Goal: Information Seeking & Learning: Learn about a topic

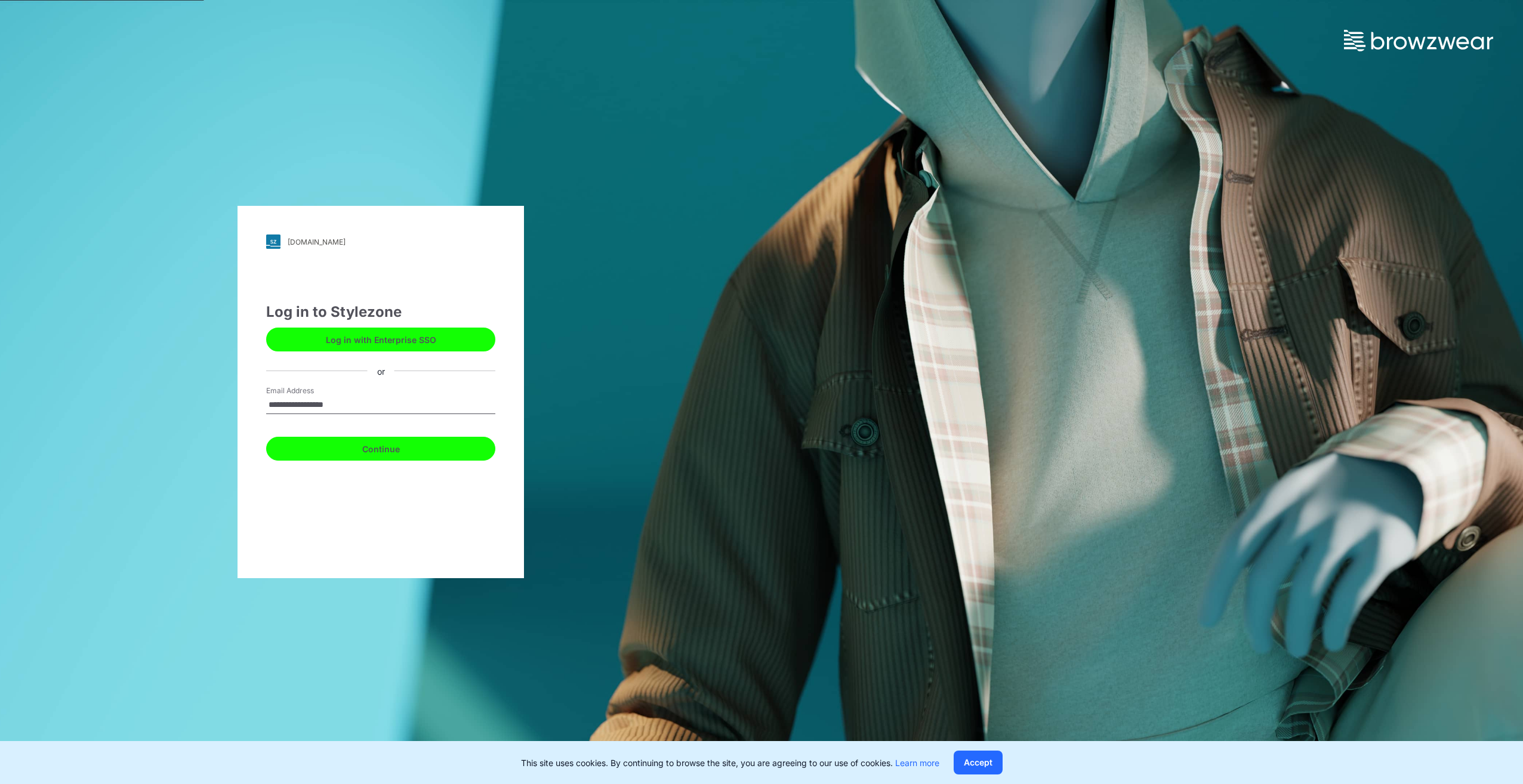
click at [402, 450] on button "Continue" at bounding box center [381, 448] width 229 height 24
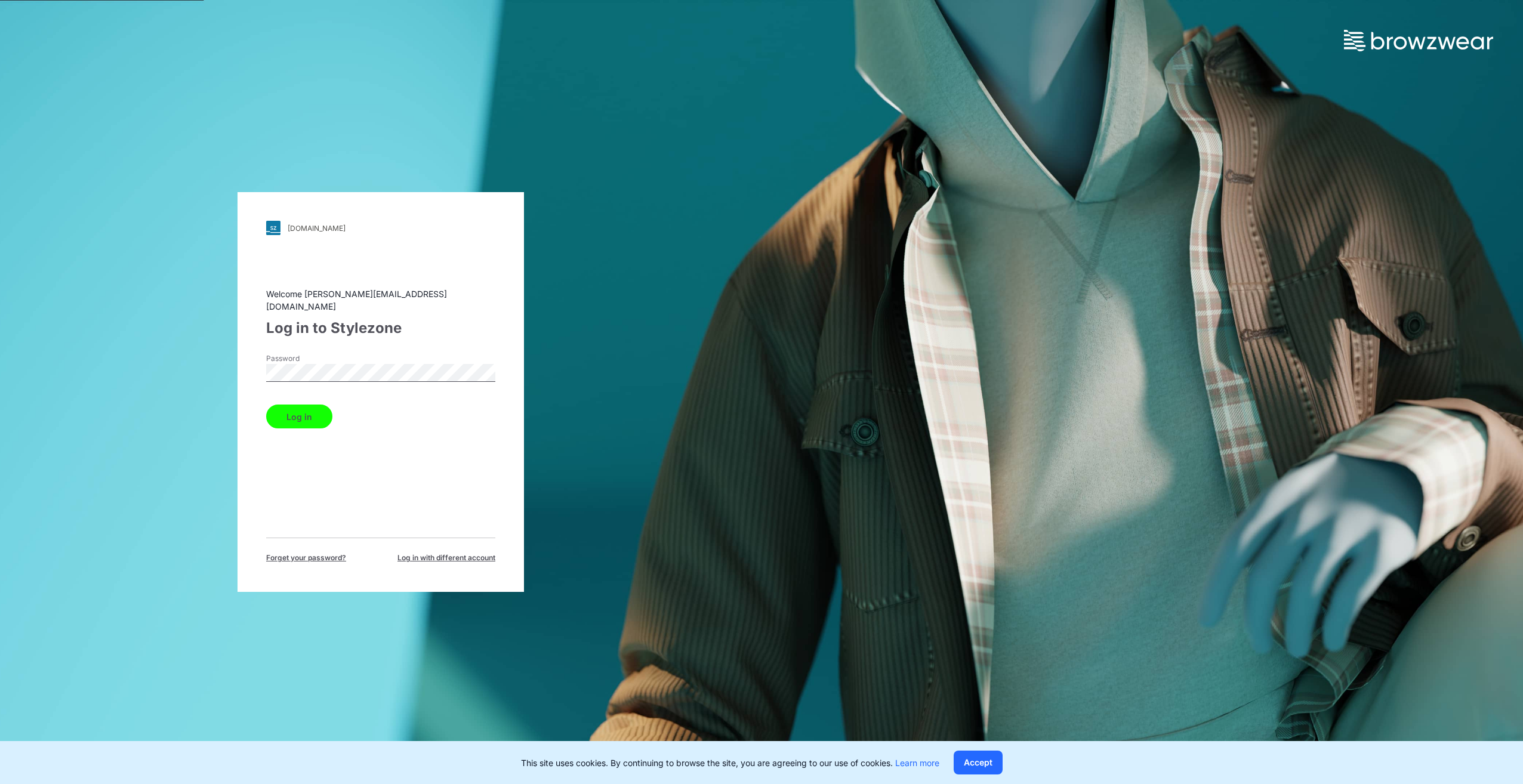
click at [302, 410] on button "Log in" at bounding box center [299, 416] width 67 height 24
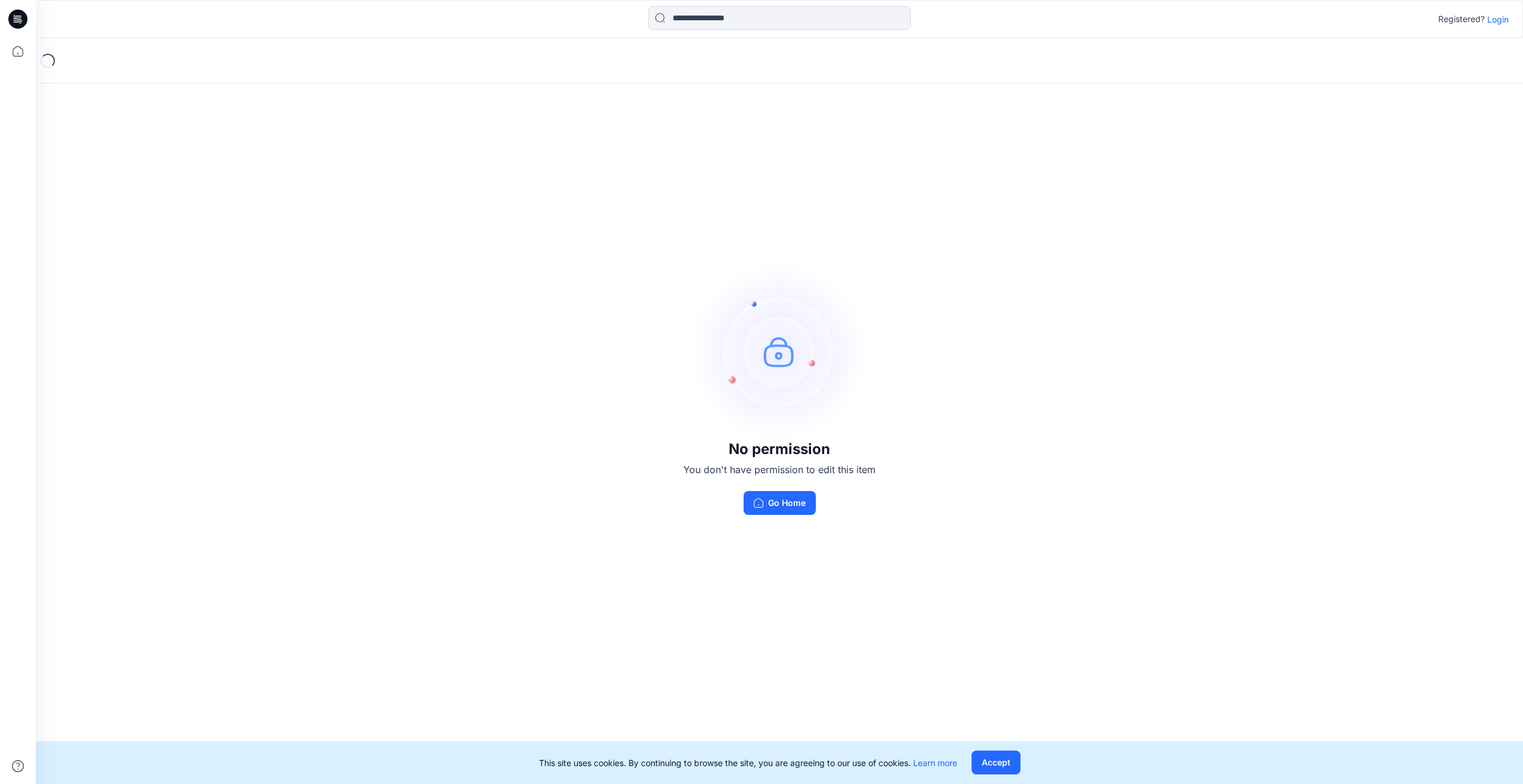
click at [1500, 16] on p "Login" at bounding box center [1498, 19] width 22 height 12
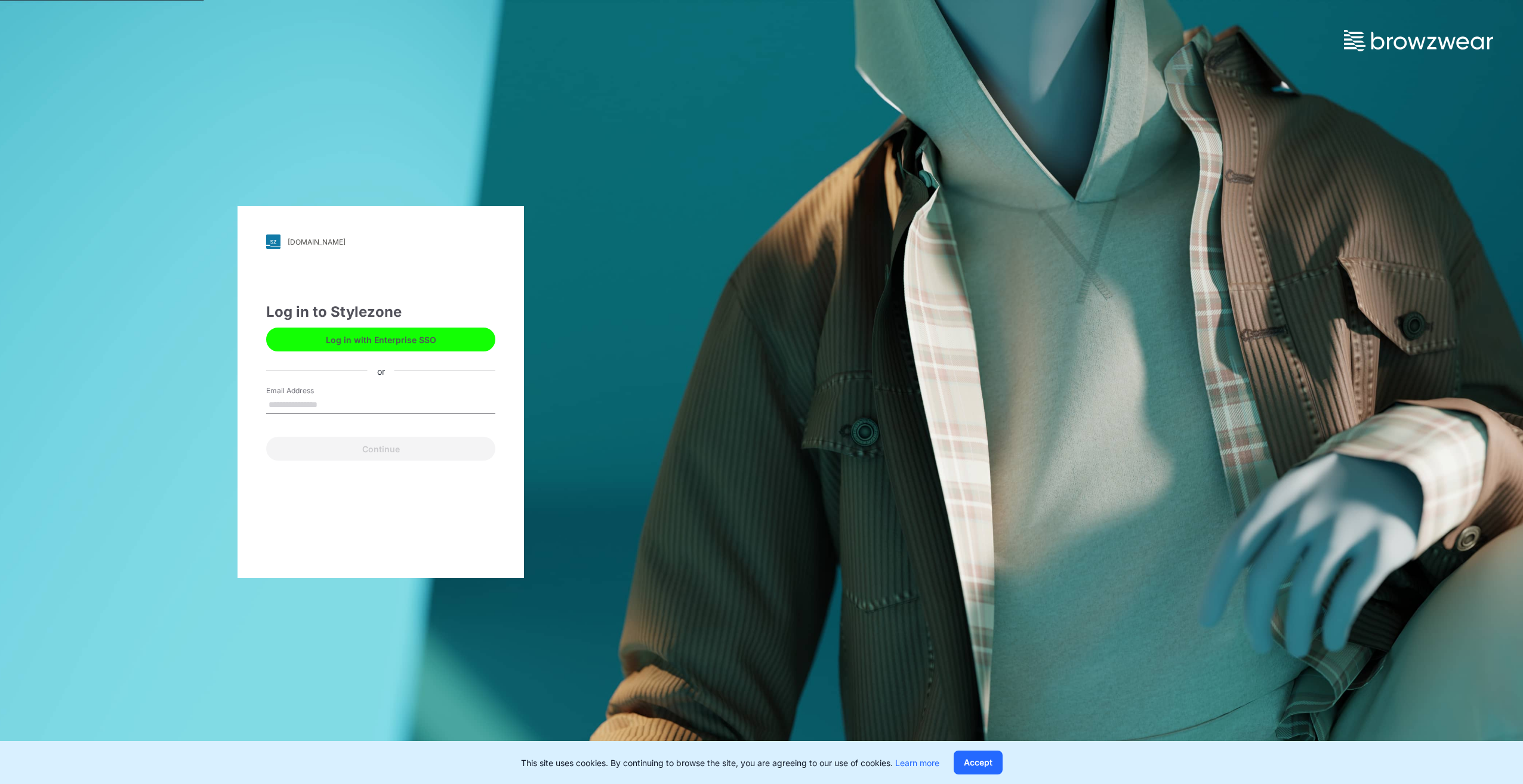
click at [328, 396] on input "Email Address" at bounding box center [381, 405] width 229 height 18
type input "**********"
click at [326, 445] on button "Continue" at bounding box center [381, 448] width 229 height 24
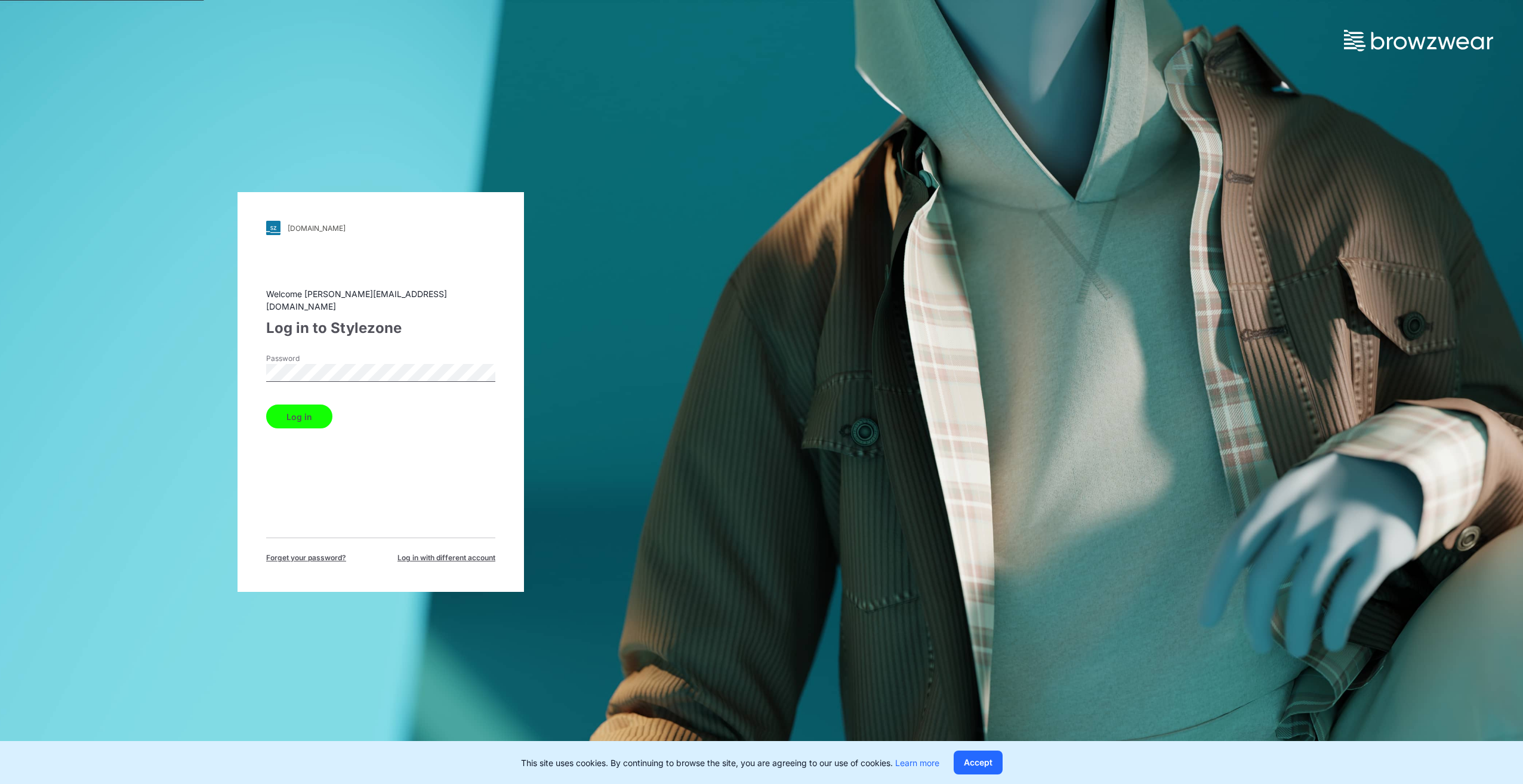
click at [312, 411] on button "Log in" at bounding box center [299, 416] width 67 height 24
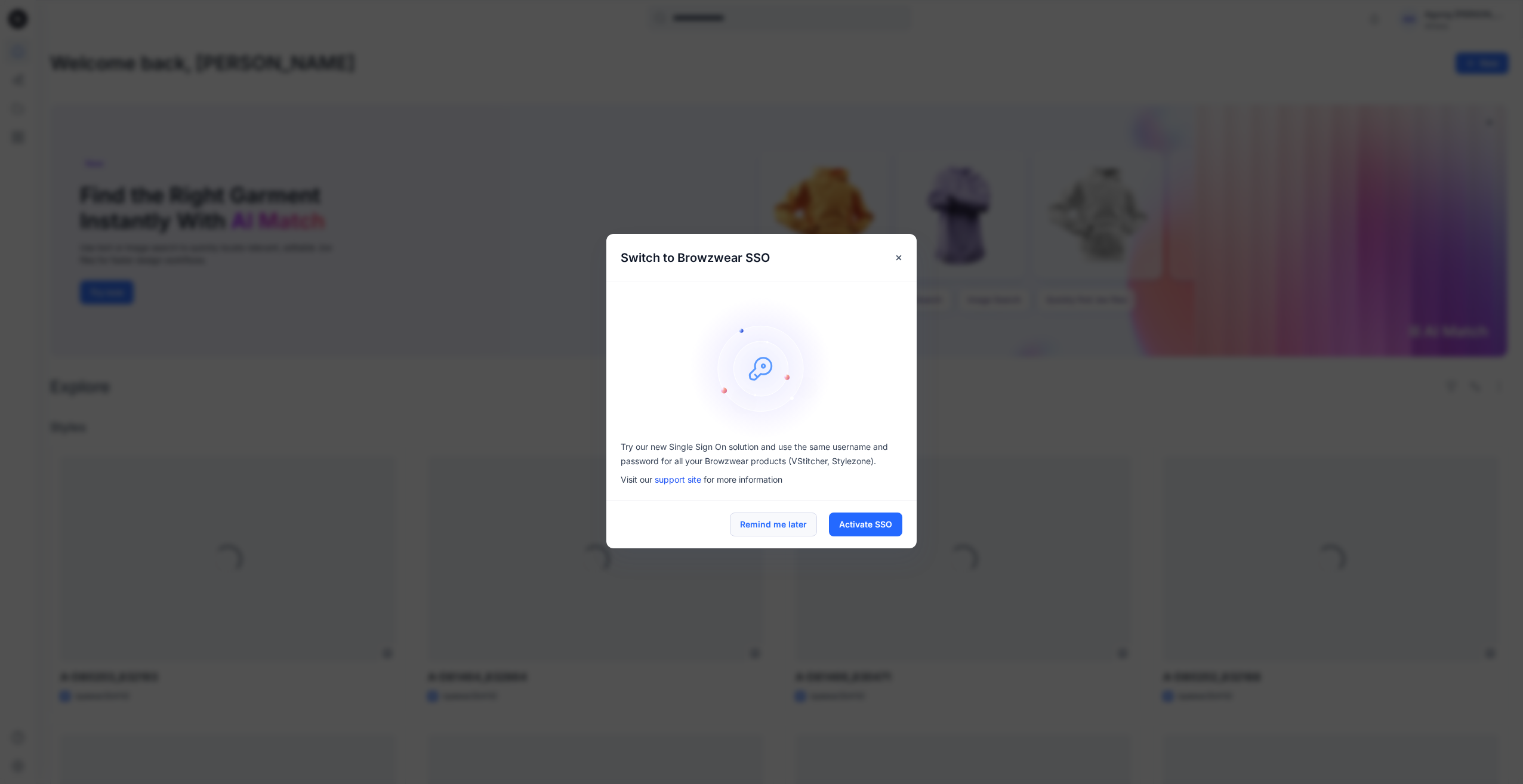
click at [775, 522] on button "Remind me later" at bounding box center [774, 524] width 88 height 24
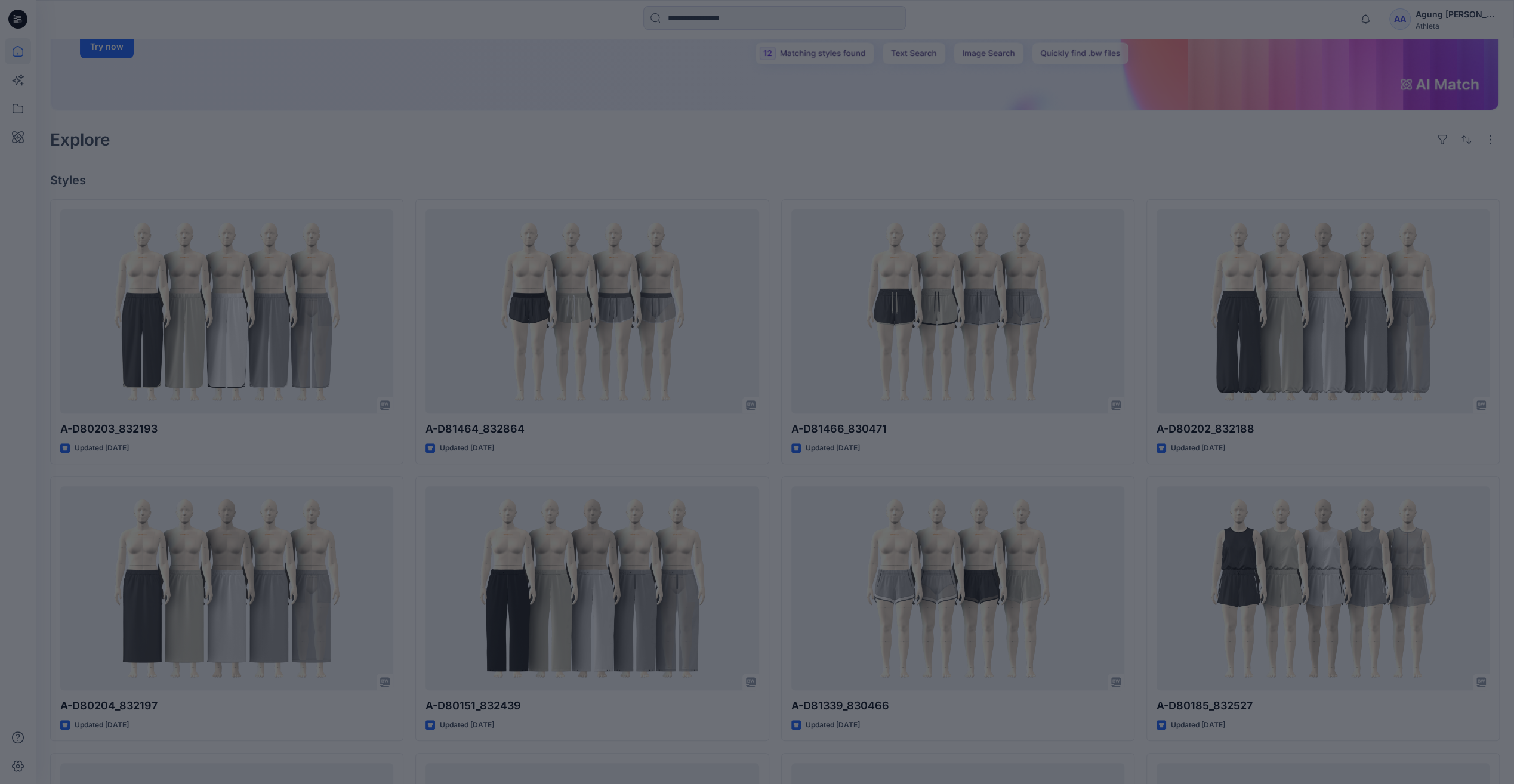
scroll to position [298, 0]
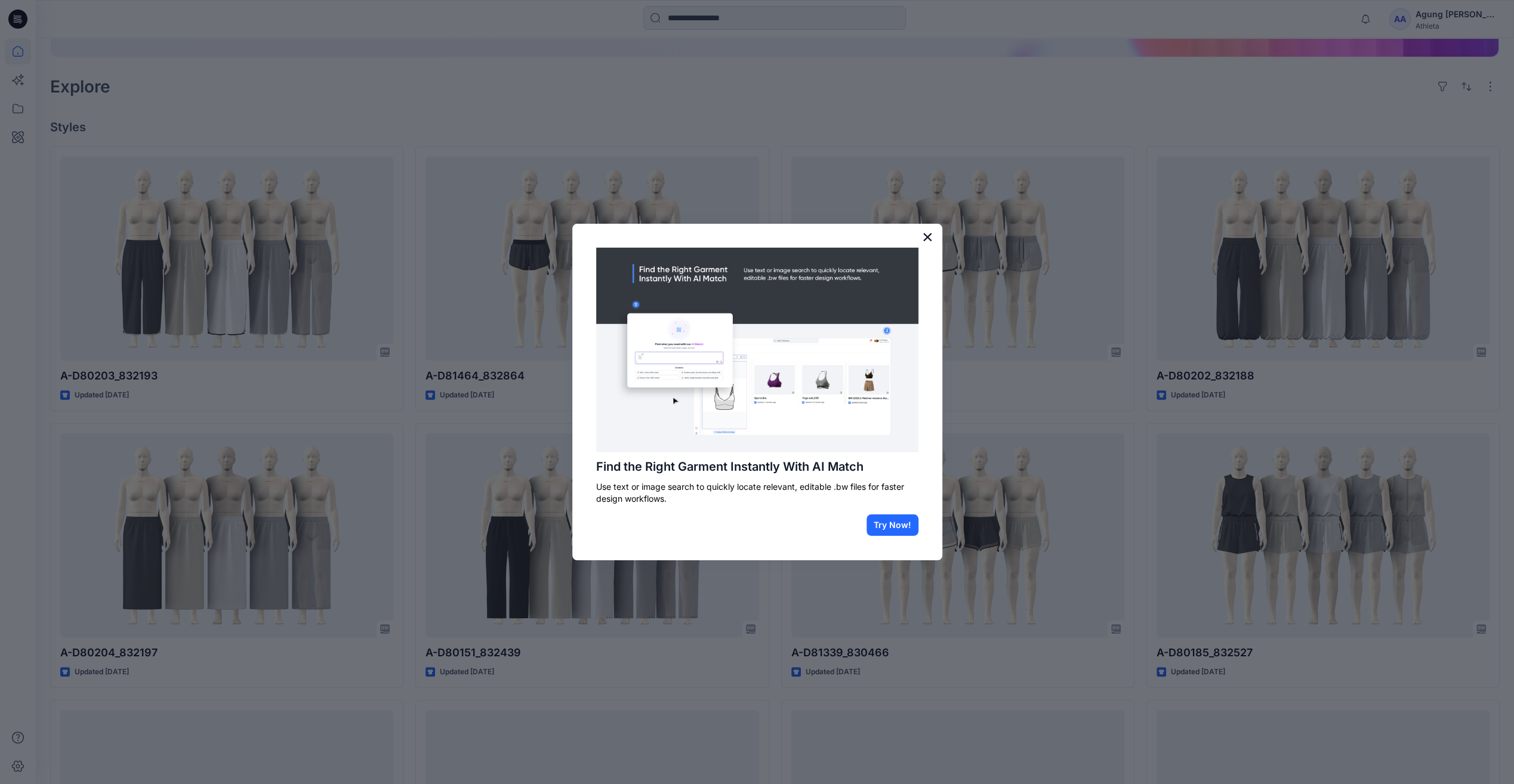
click at [927, 235] on button "×" at bounding box center [927, 237] width 11 height 19
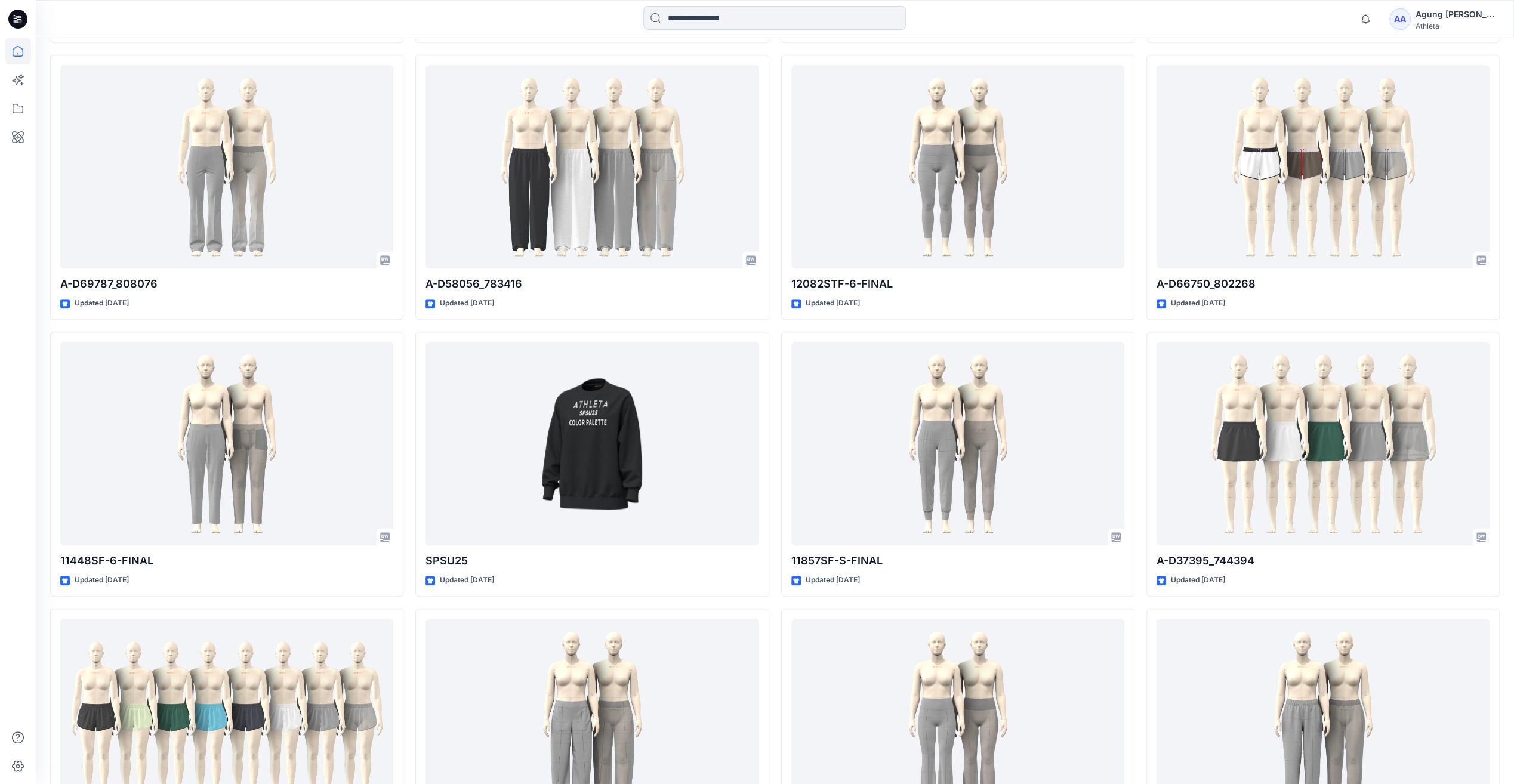
scroll to position [10081, 0]
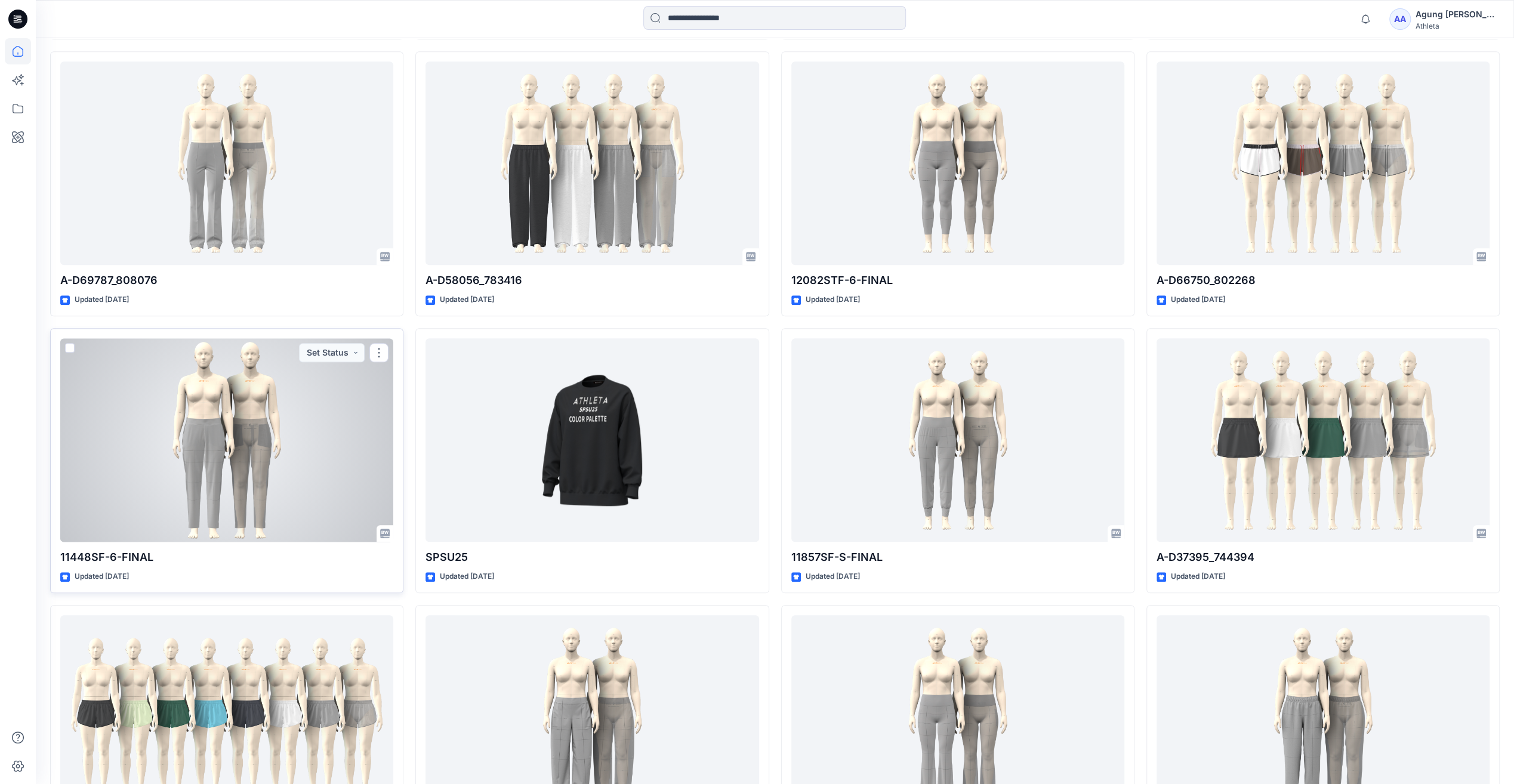
click at [227, 436] on div at bounding box center [227, 440] width 333 height 203
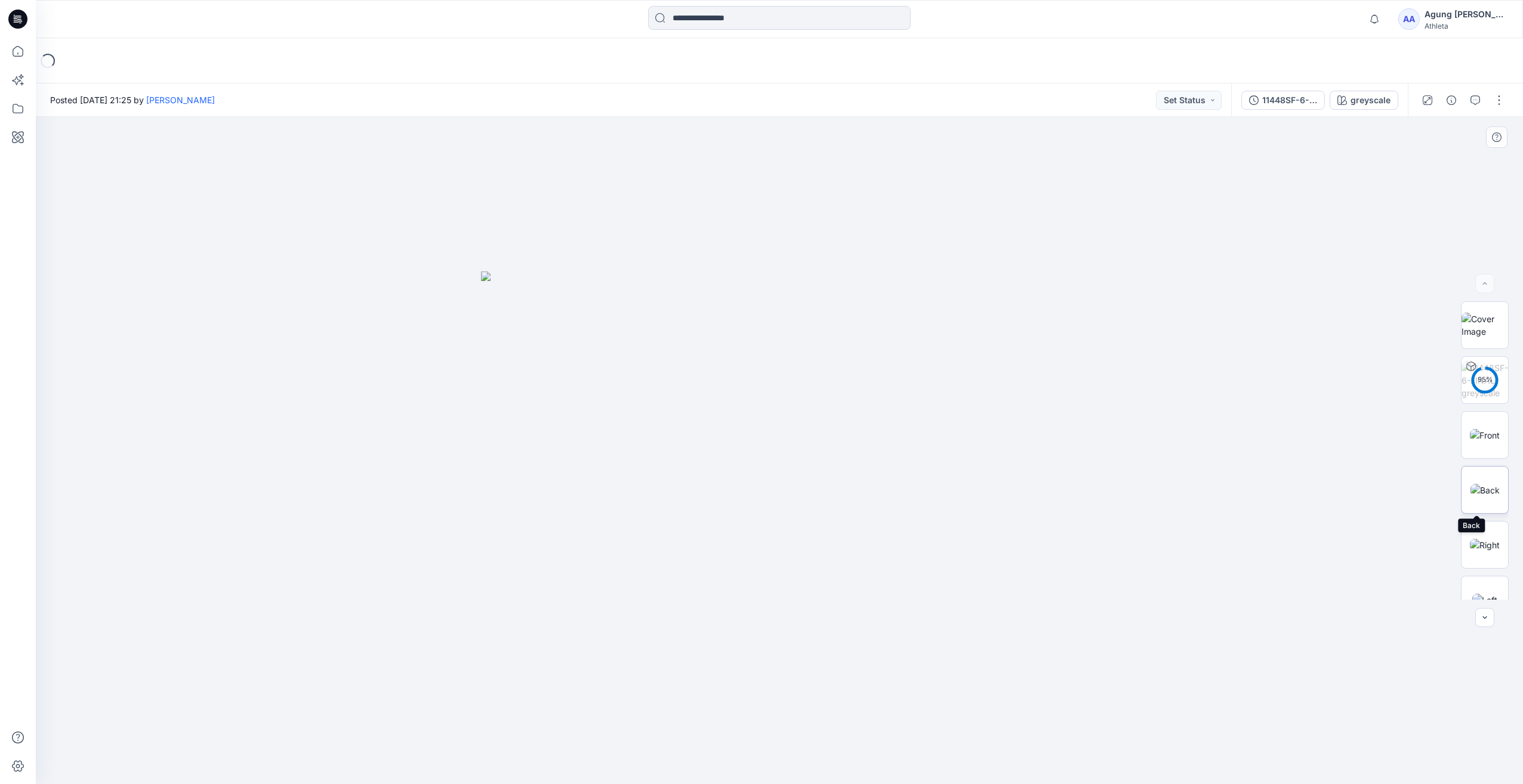
click at [1487, 495] on img at bounding box center [1484, 490] width 29 height 12
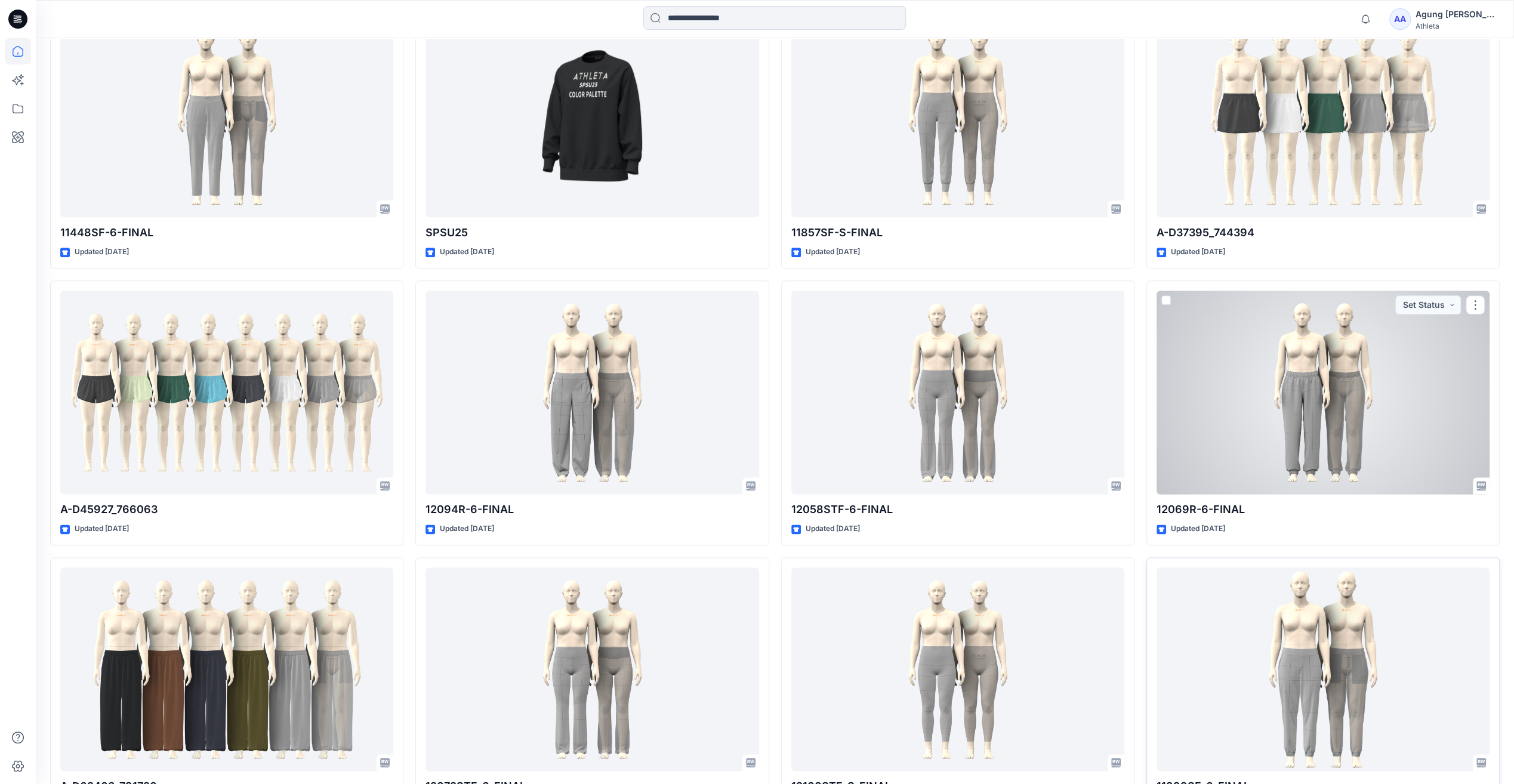
scroll to position [10494, 0]
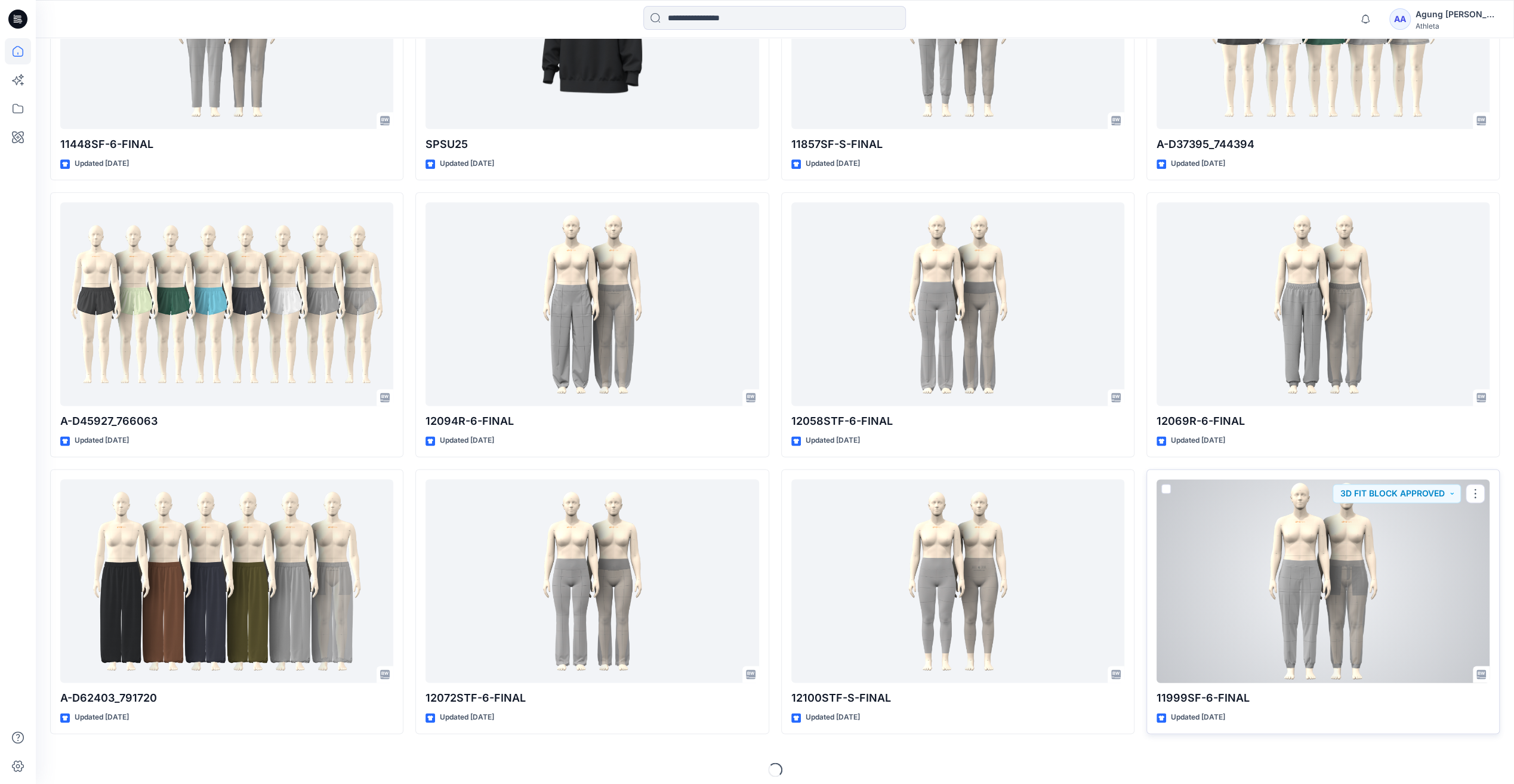
click at [1332, 577] on div at bounding box center [1322, 580] width 333 height 203
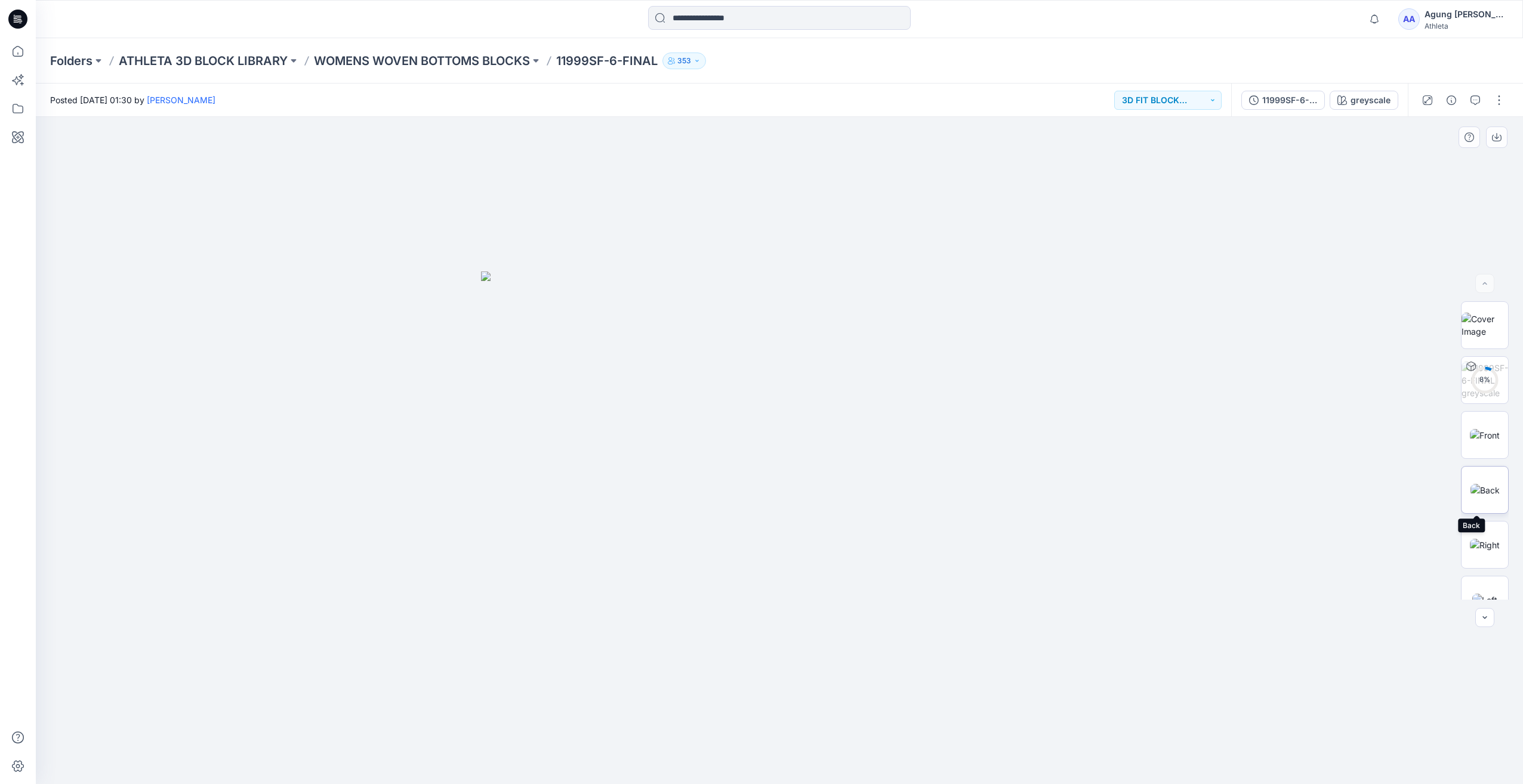
click at [1484, 493] on img at bounding box center [1484, 490] width 29 height 12
click at [15, 48] on icon at bounding box center [18, 51] width 11 height 10
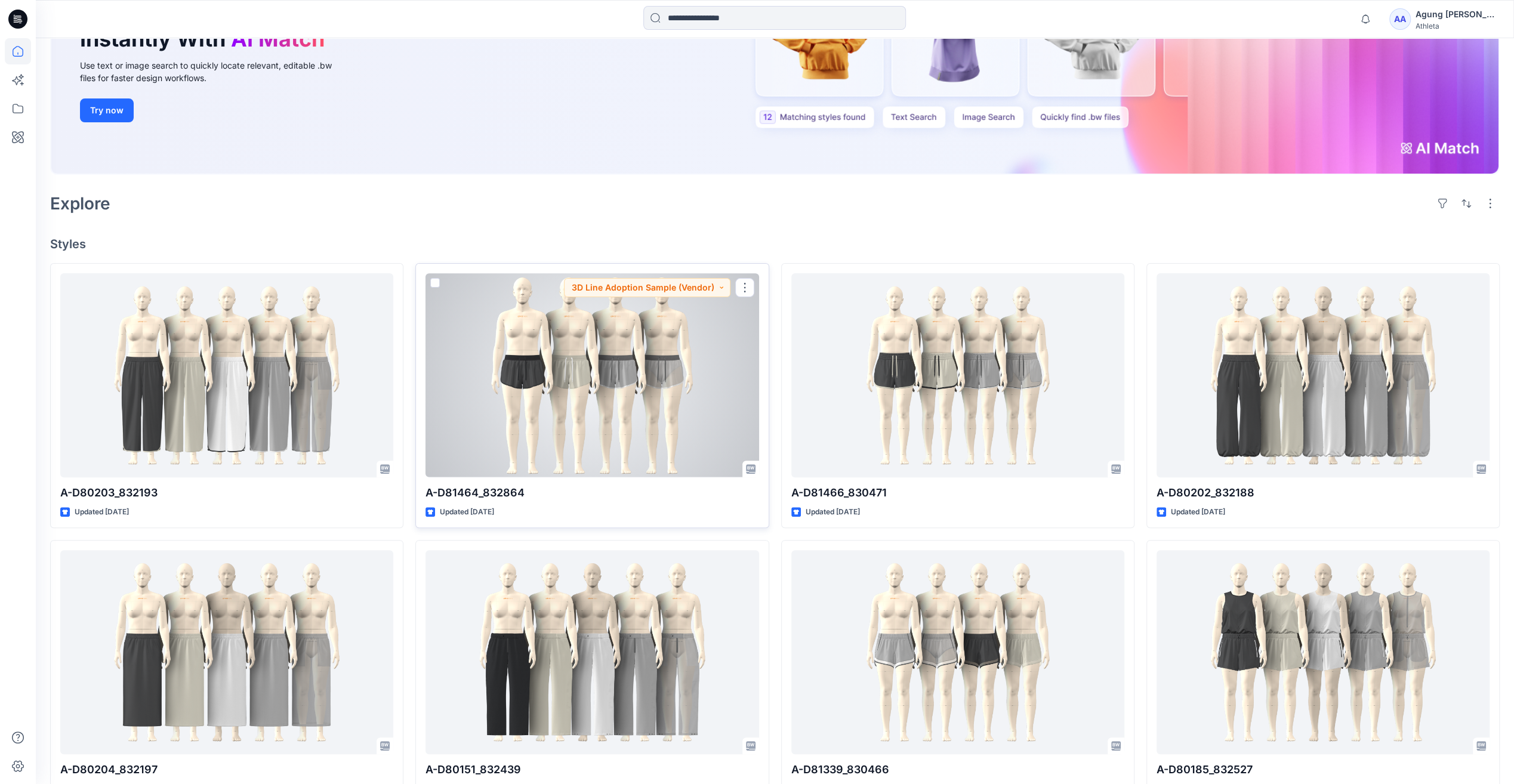
scroll to position [239, 0]
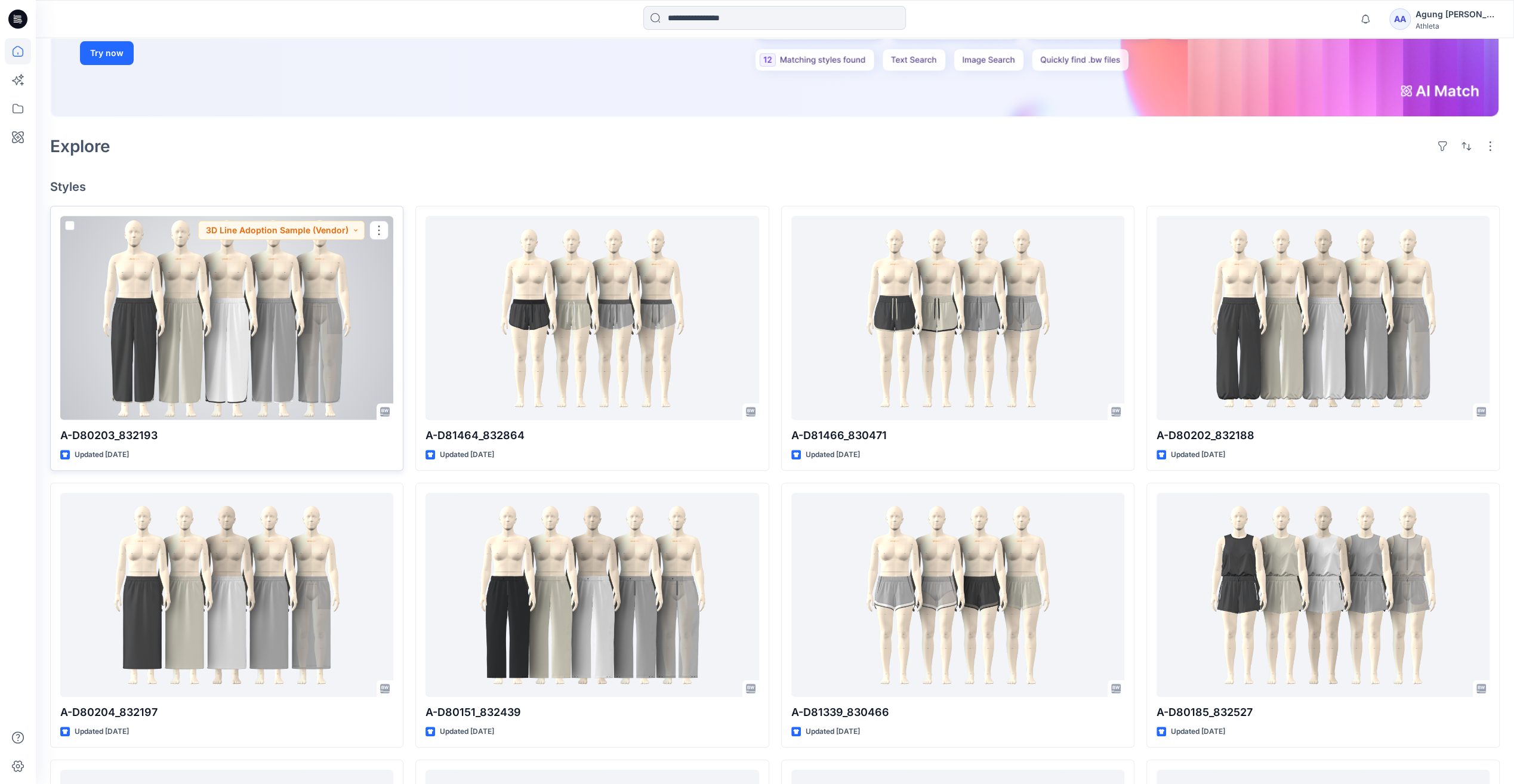
click at [225, 340] on div at bounding box center [227, 318] width 333 height 203
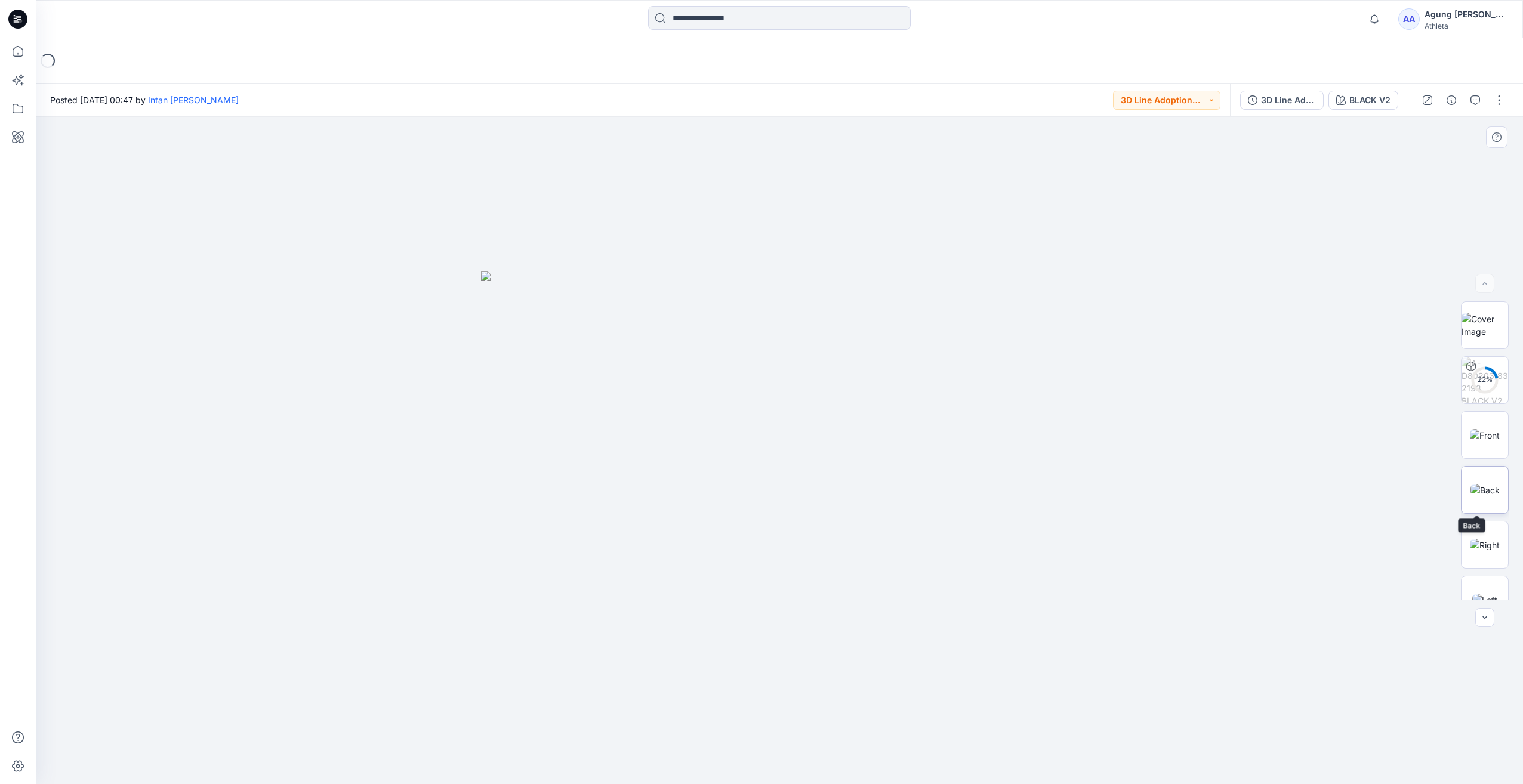
click at [1489, 493] on img at bounding box center [1484, 490] width 29 height 12
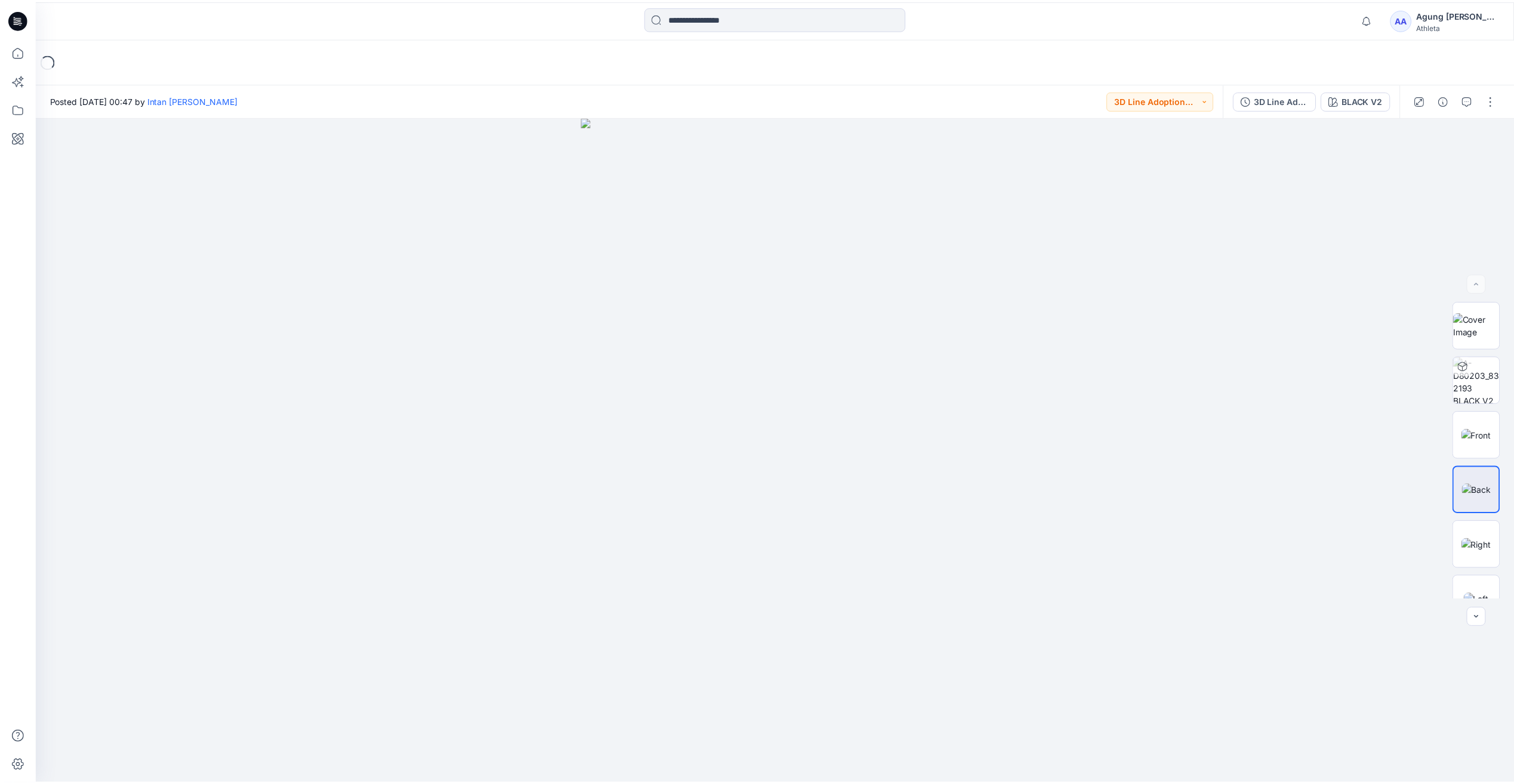
scroll to position [239, 0]
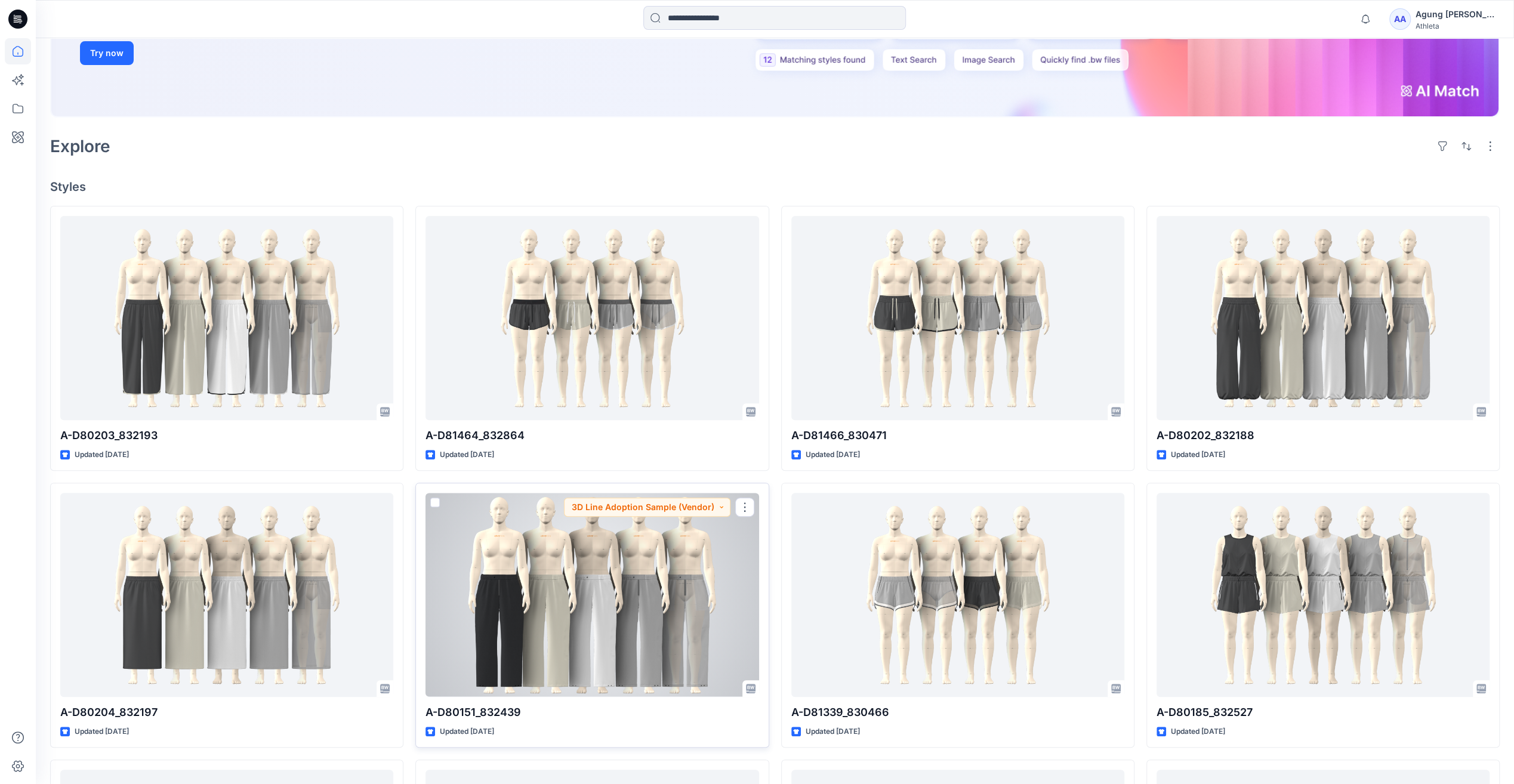
click at [579, 584] on div at bounding box center [592, 594] width 333 height 203
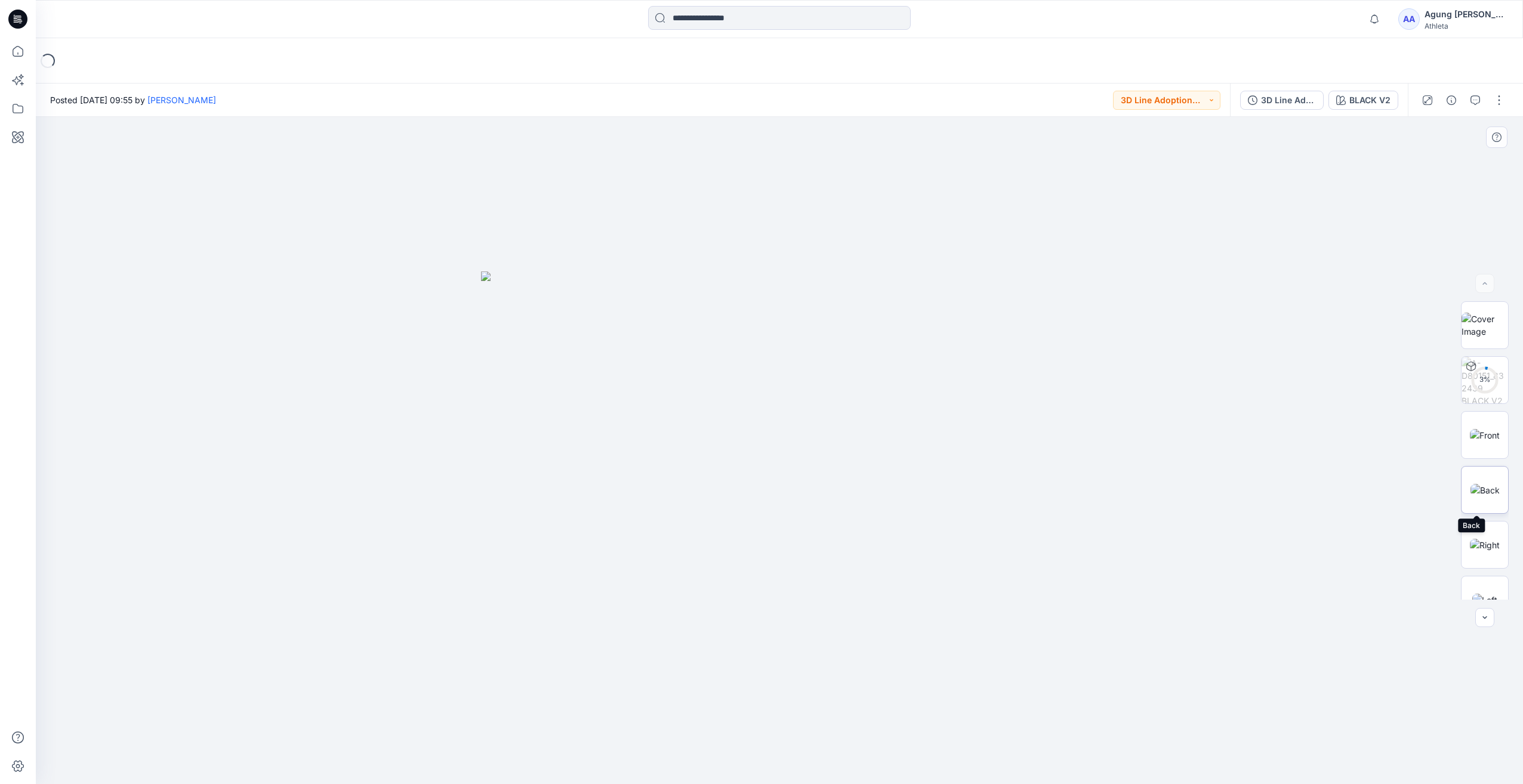
click at [1482, 485] on img at bounding box center [1484, 490] width 29 height 12
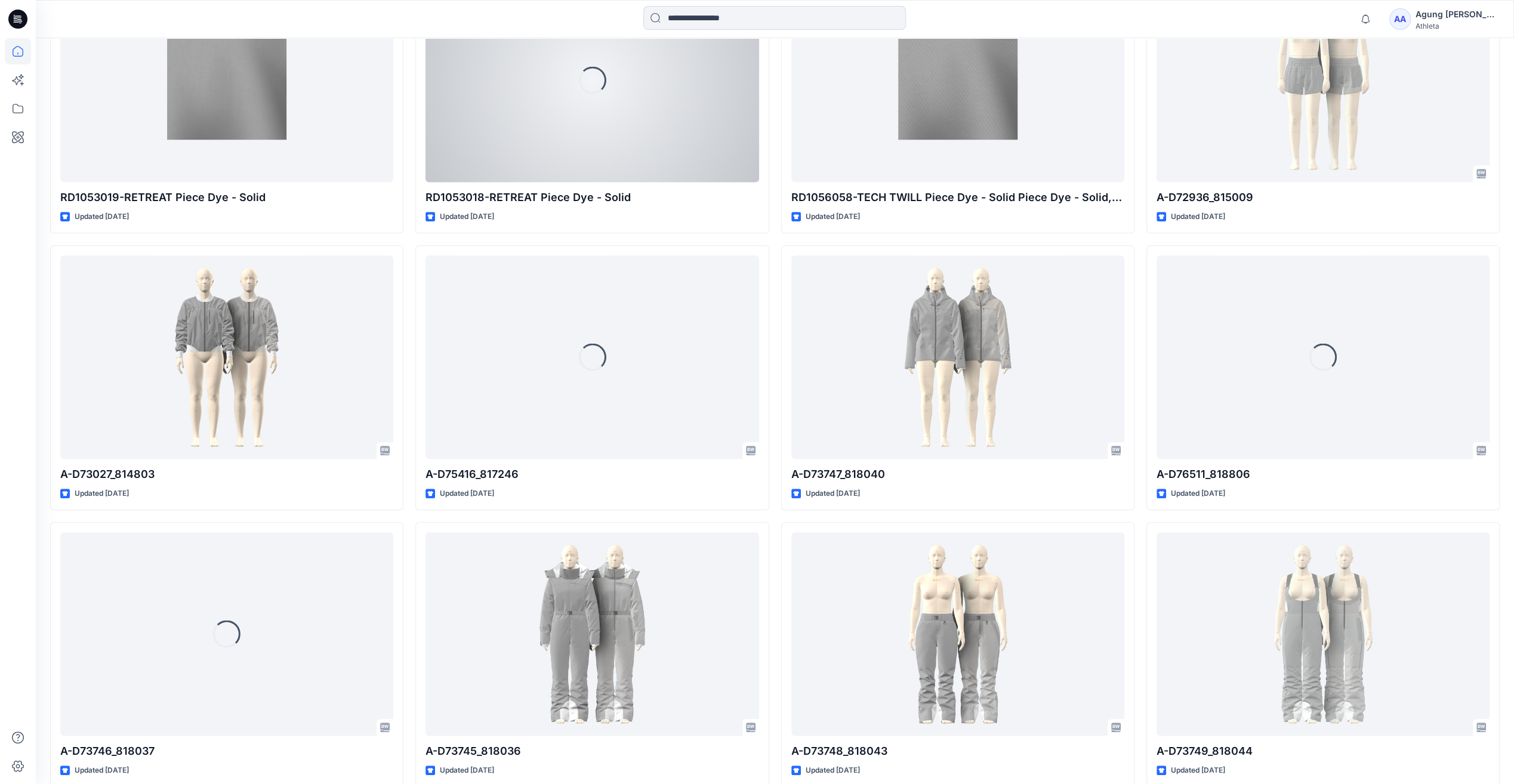
scroll to position [5461, 0]
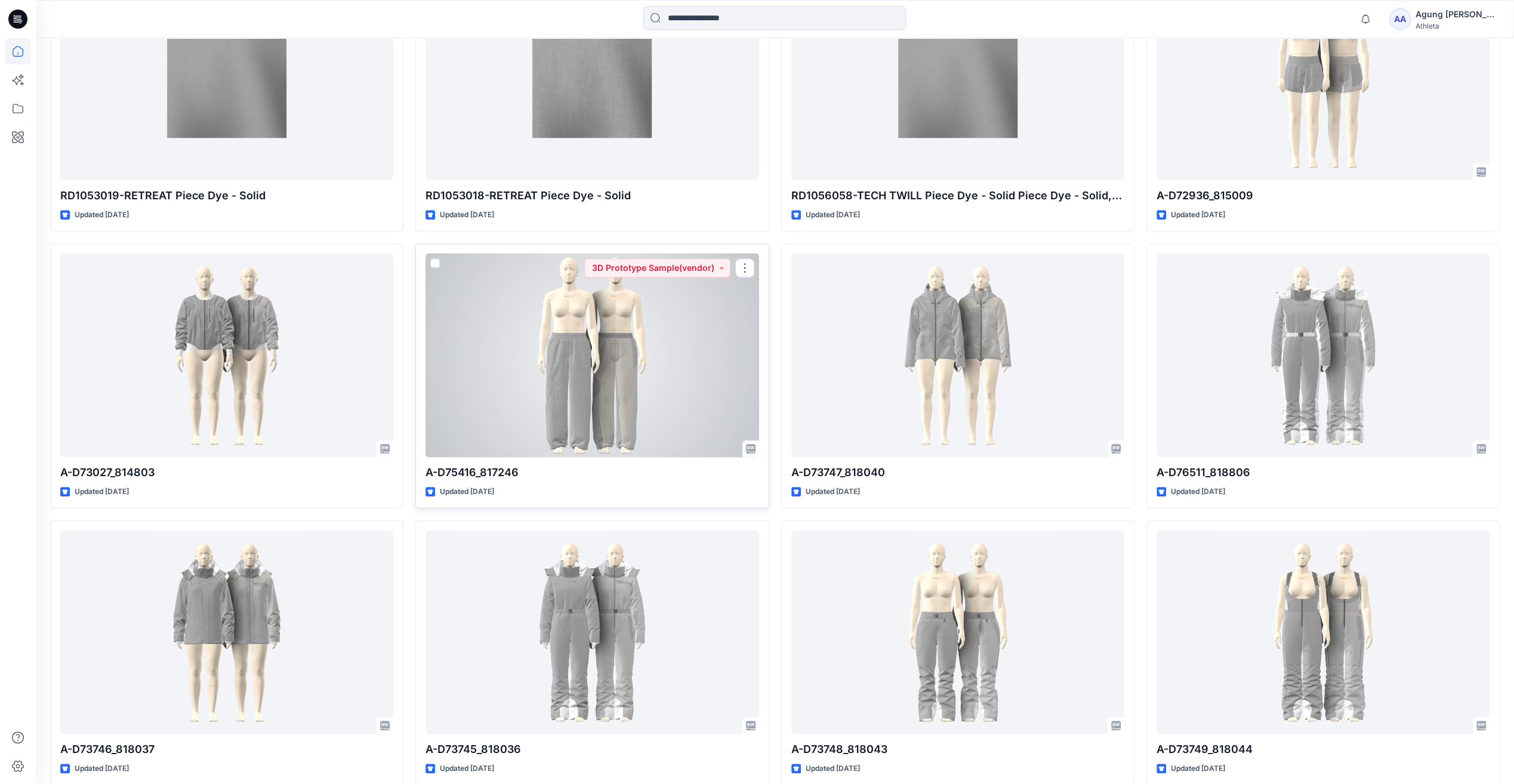
click at [606, 374] on div at bounding box center [592, 355] width 333 height 203
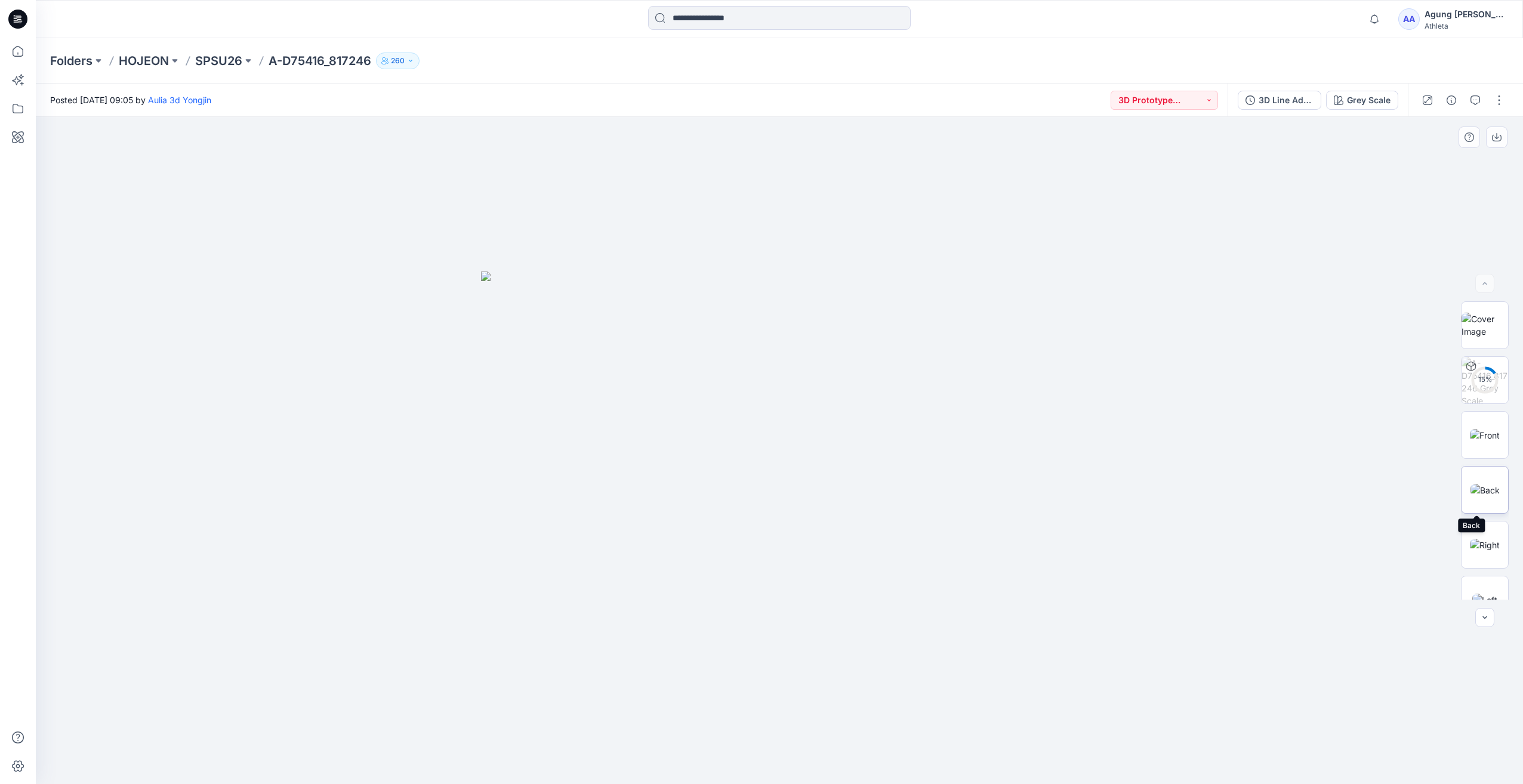
click at [1484, 494] on img at bounding box center [1484, 490] width 29 height 12
click at [1445, 102] on button "button" at bounding box center [1451, 101] width 19 height 19
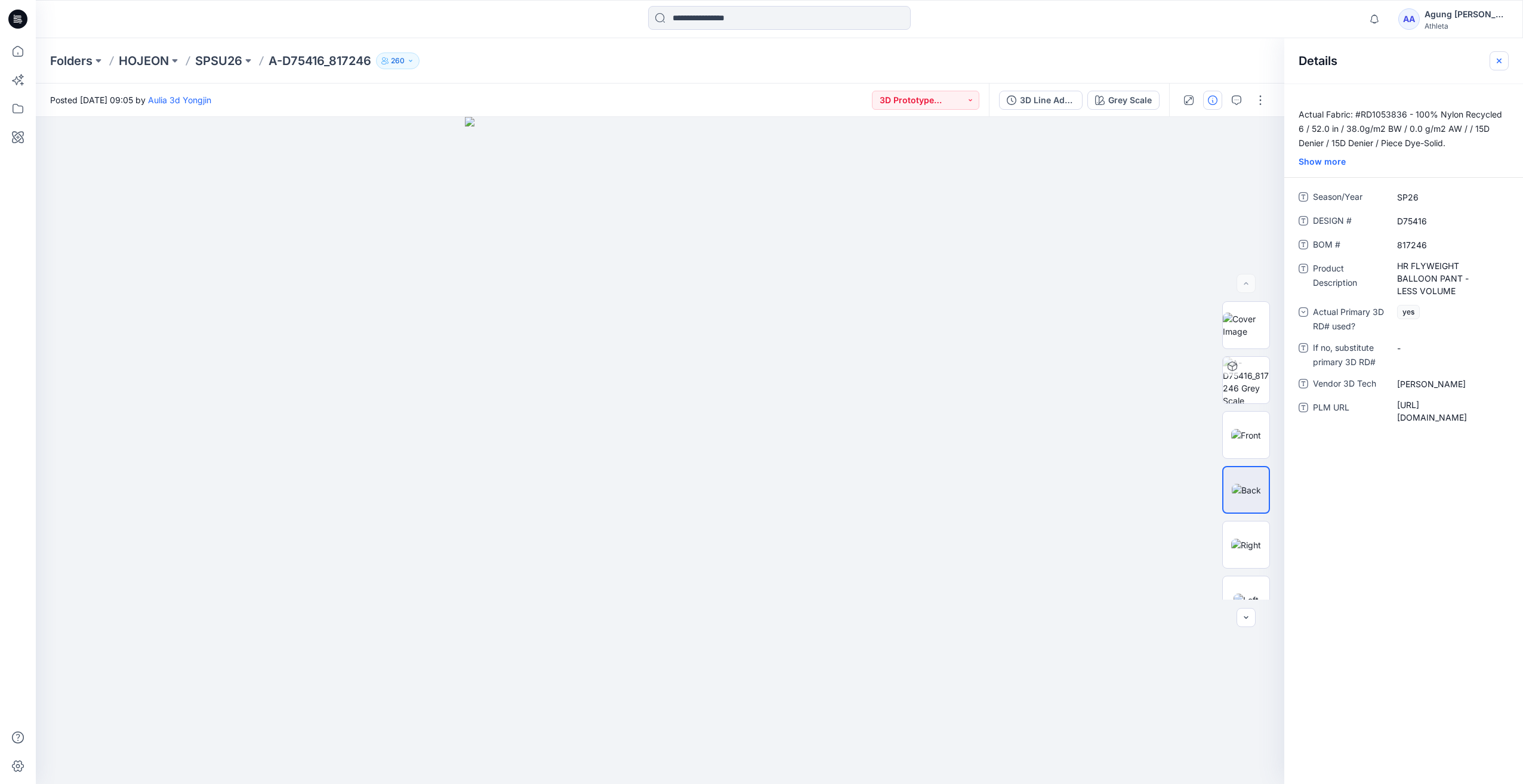
click at [1498, 65] on icon "button" at bounding box center [1498, 60] width 10 height 10
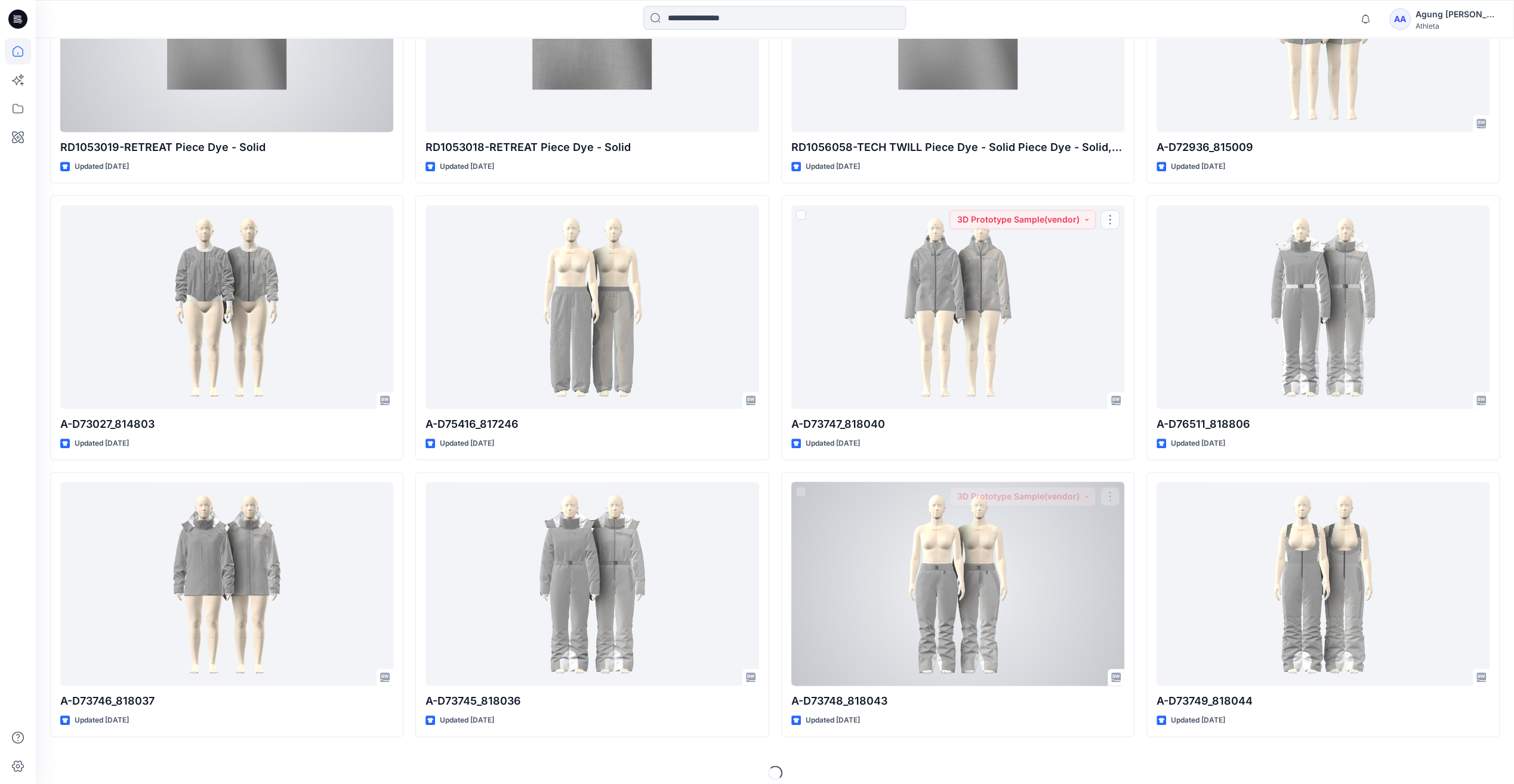
scroll to position [5515, 0]
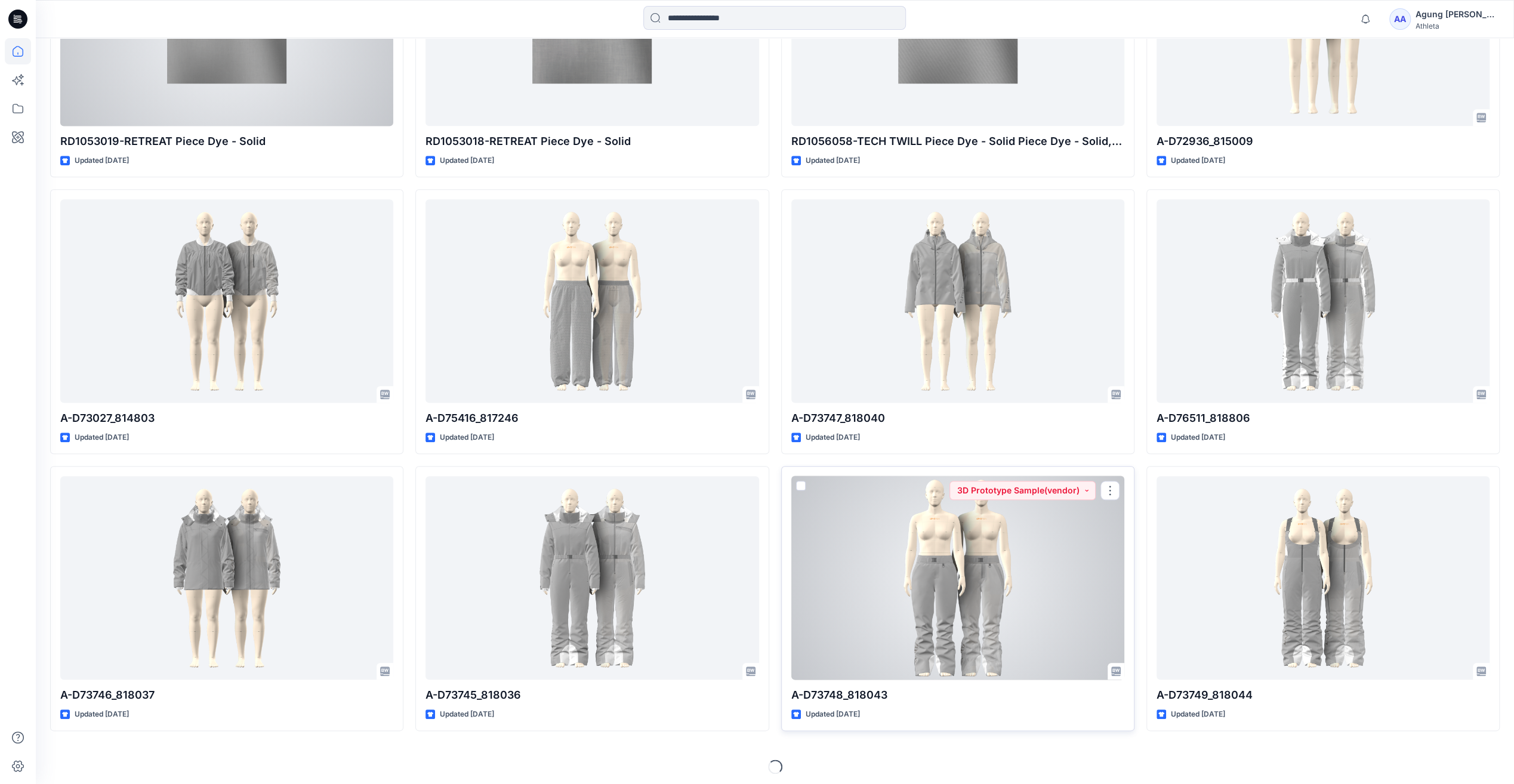
click at [952, 592] on div at bounding box center [957, 578] width 333 height 203
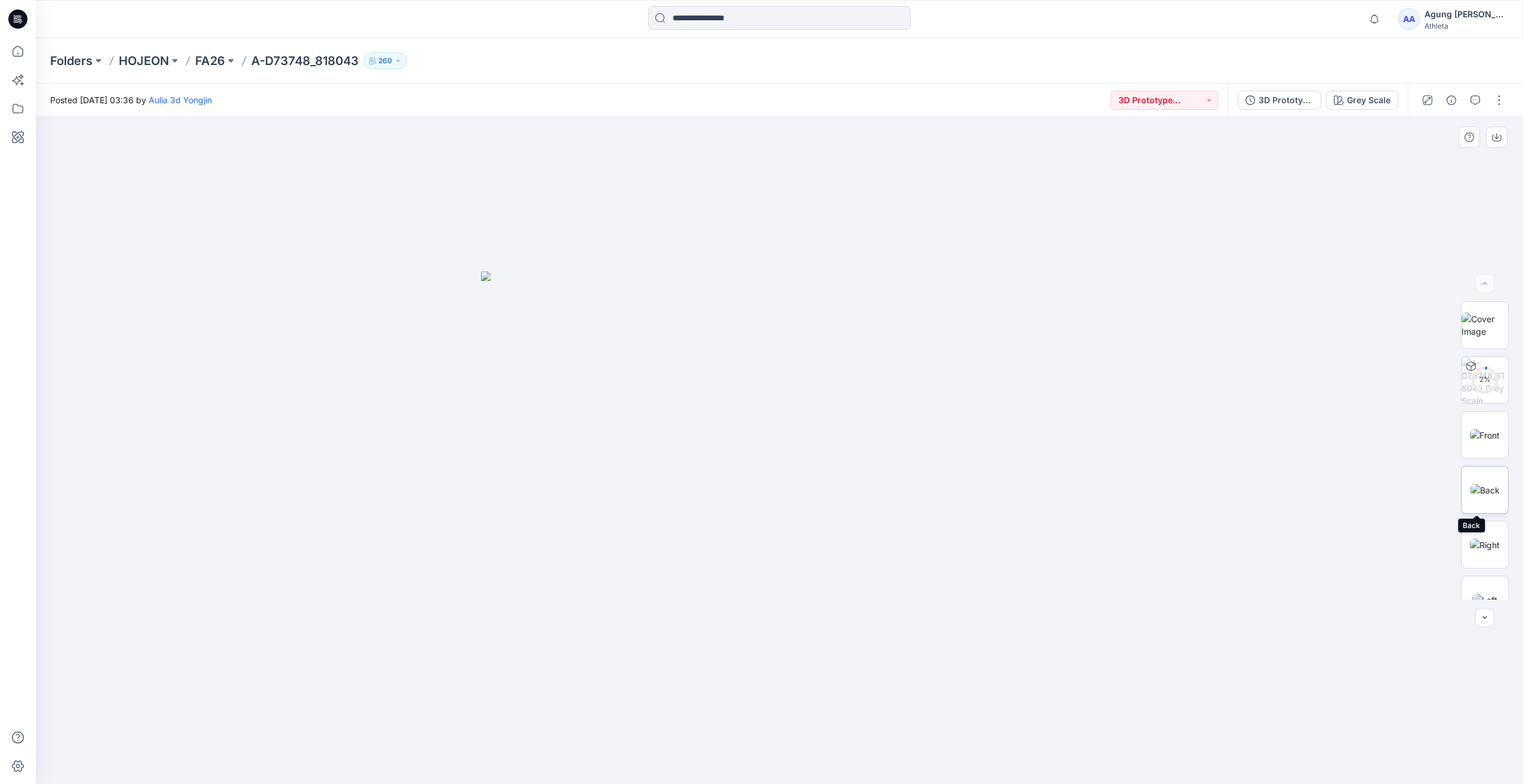
click at [1484, 488] on img at bounding box center [1484, 490] width 29 height 12
click at [1454, 99] on icon "button" at bounding box center [1451, 100] width 10 height 10
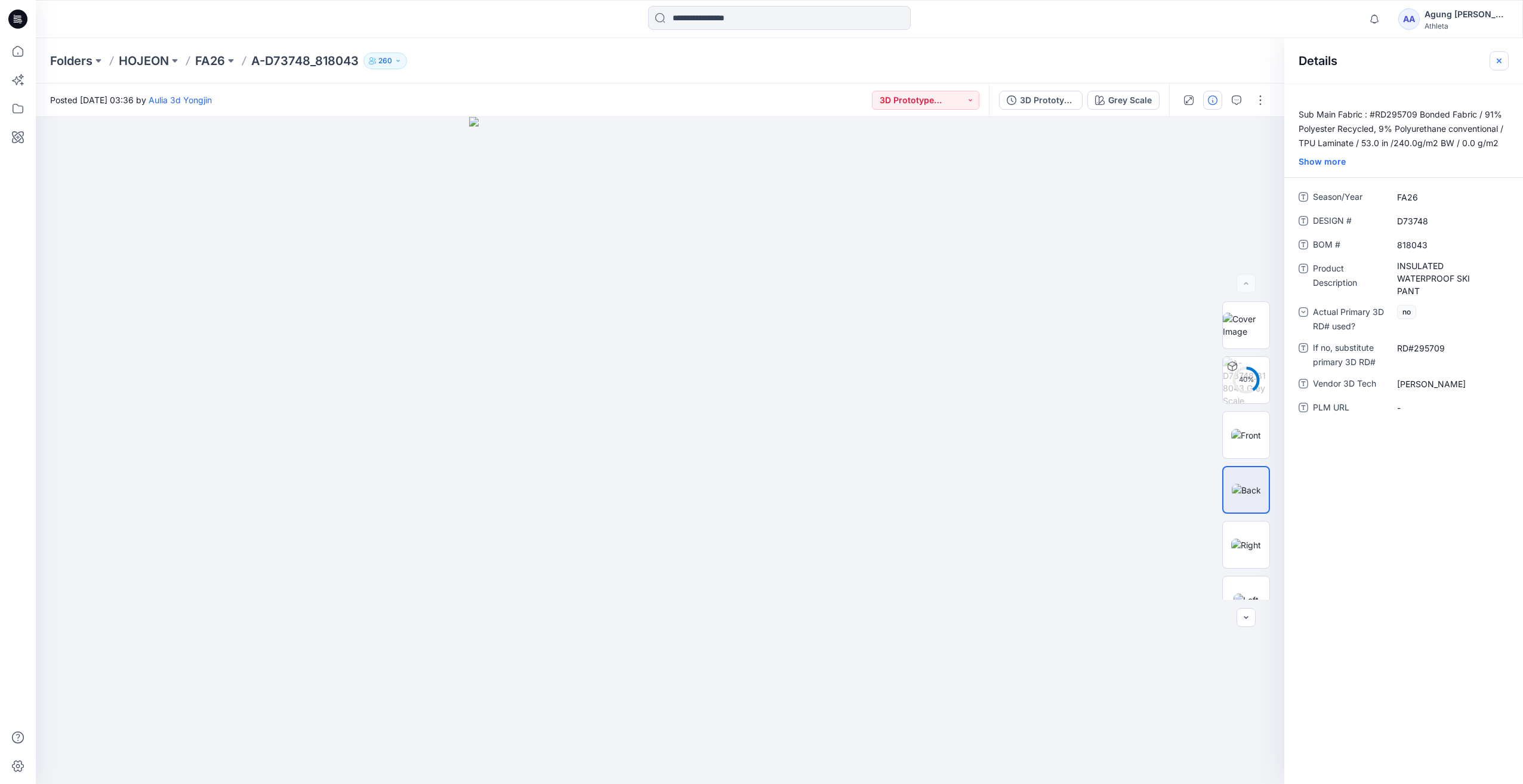
click at [1496, 59] on icon "button" at bounding box center [1498, 60] width 10 height 10
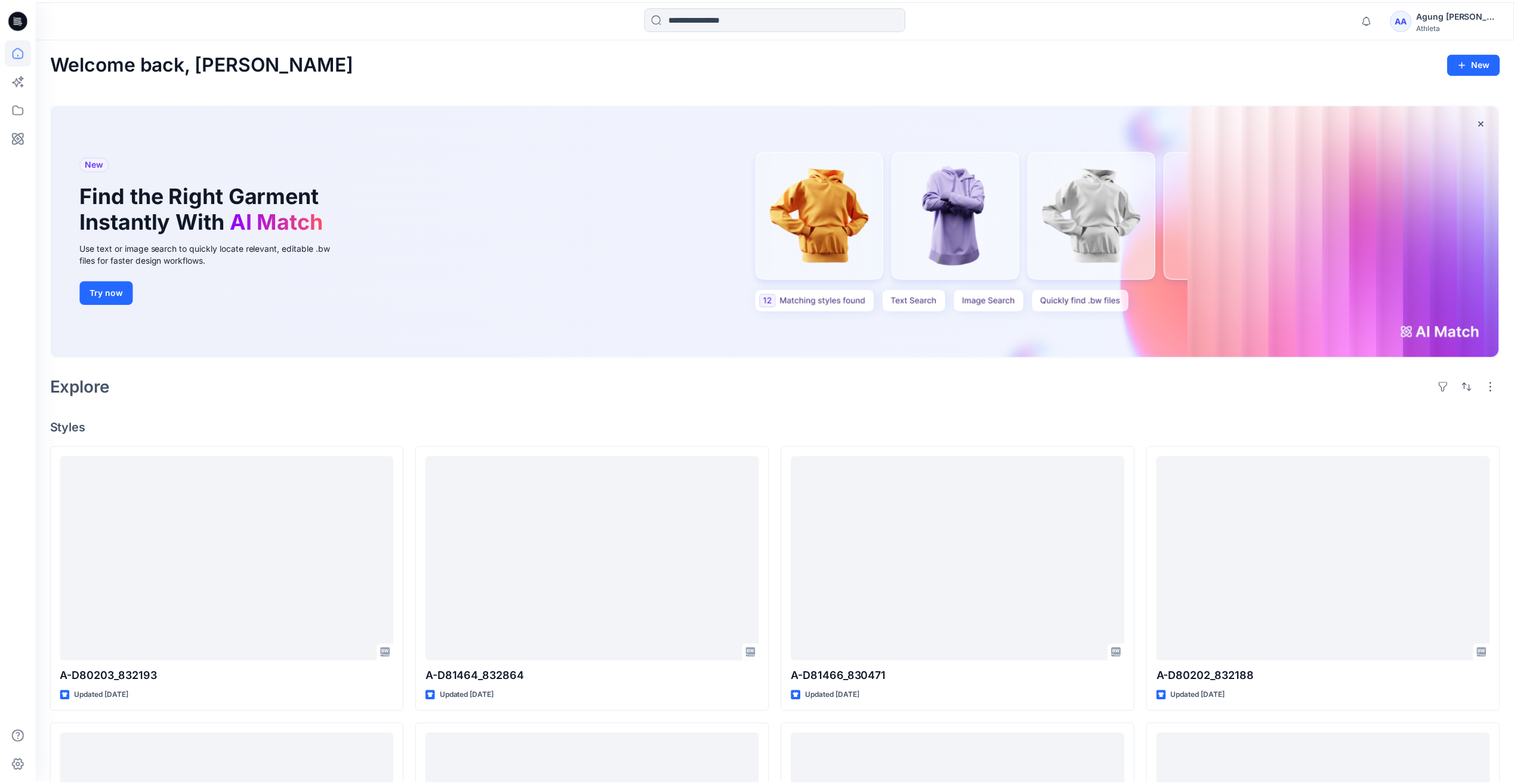
scroll to position [5515, 0]
